Goal: Navigation & Orientation: Find specific page/section

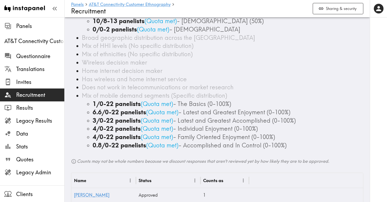
scroll to position [1, 0]
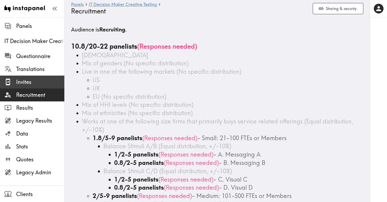
click at [27, 82] on span "Invites" at bounding box center [40, 82] width 48 height 8
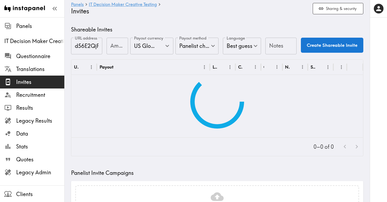
type input "US Global Equivalent - converted and cost-of-living adjusted"
type input "USD - US Dollar (United States of America, American Samoa, Bonaire, Sint Eustat…"
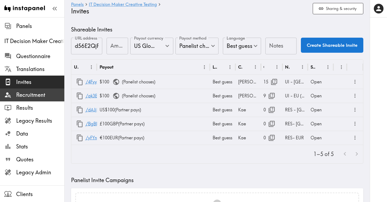
click at [42, 97] on span "Recruitment" at bounding box center [40, 95] width 48 height 8
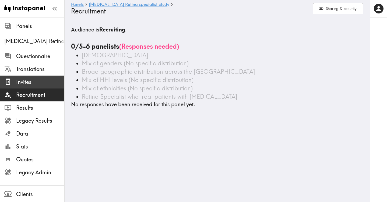
click at [24, 79] on span "Invites" at bounding box center [40, 82] width 48 height 8
